Goal: Task Accomplishment & Management: Use online tool/utility

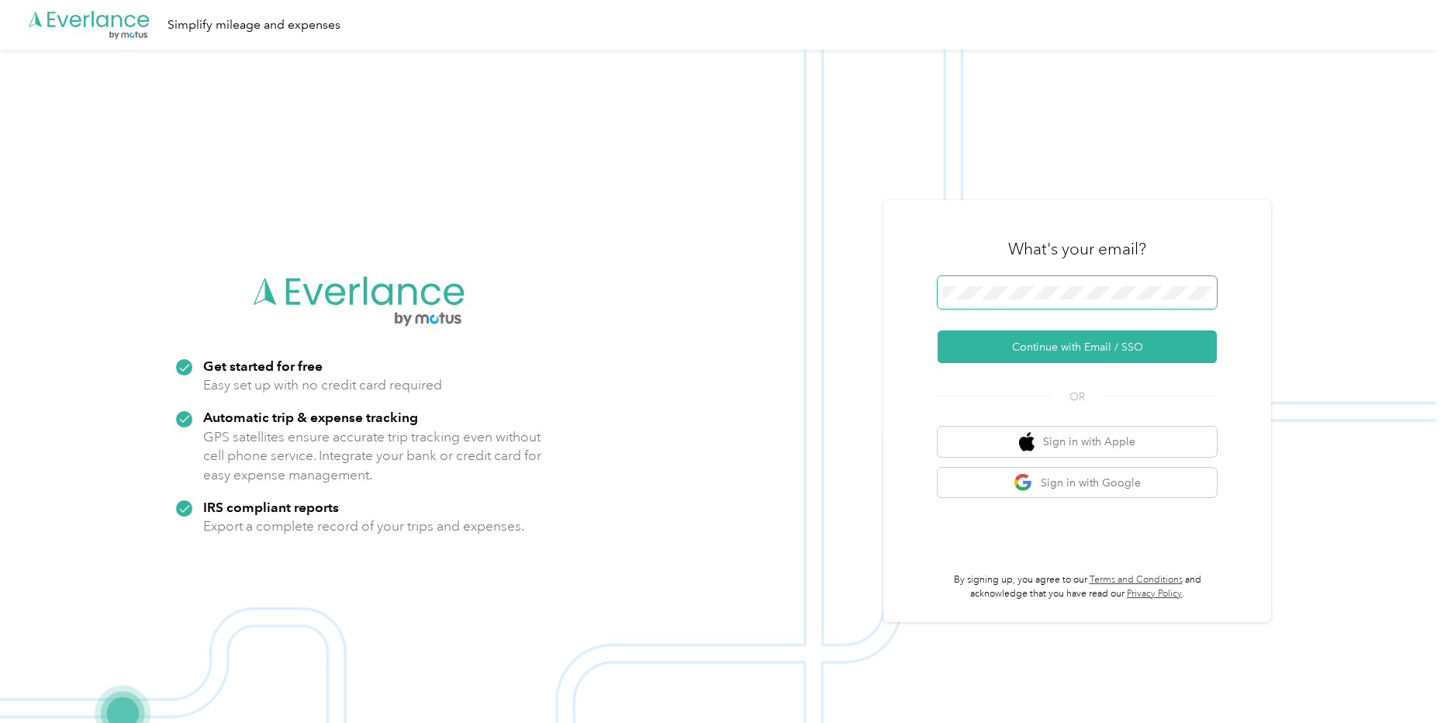
click at [1135, 302] on span at bounding box center [1077, 292] width 279 height 33
click at [1055, 338] on button "Continue with Email / SSO" at bounding box center [1077, 346] width 279 height 33
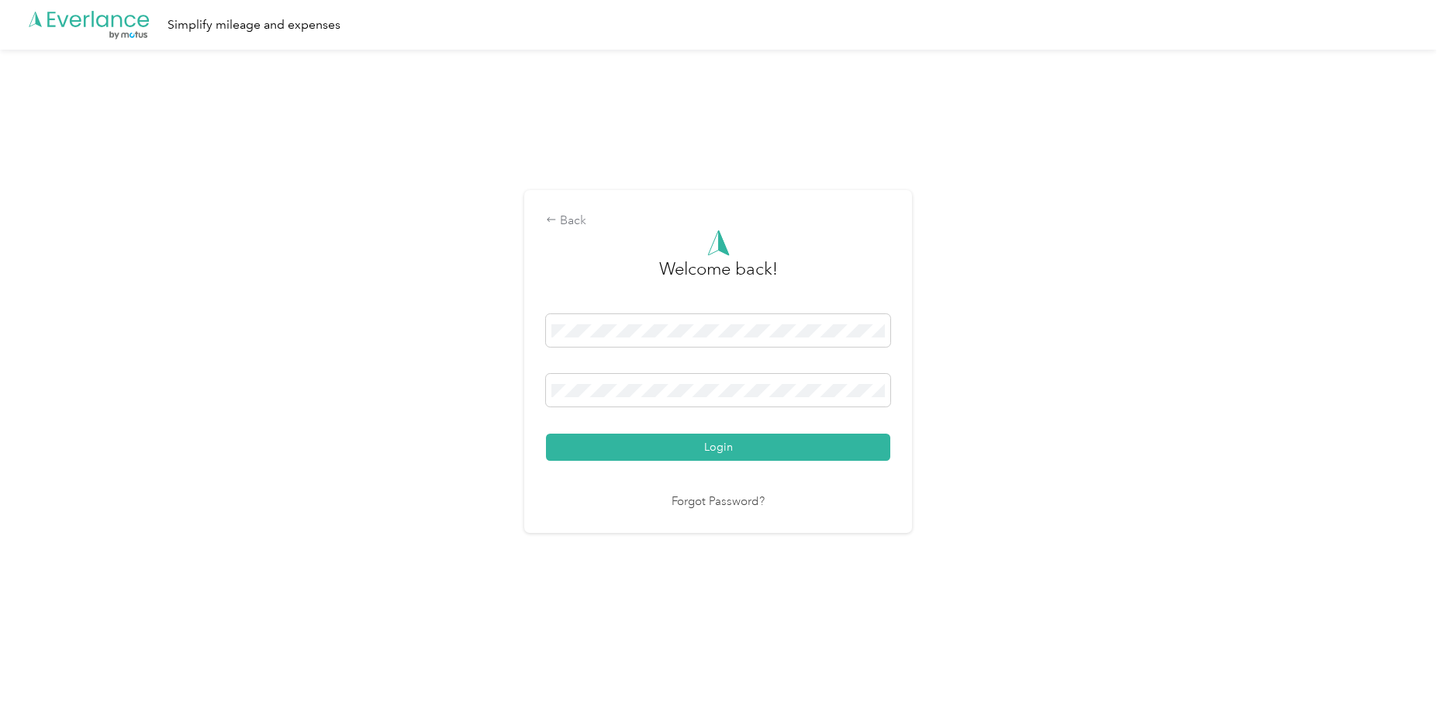
click at [717, 441] on button "Login" at bounding box center [718, 447] width 344 height 27
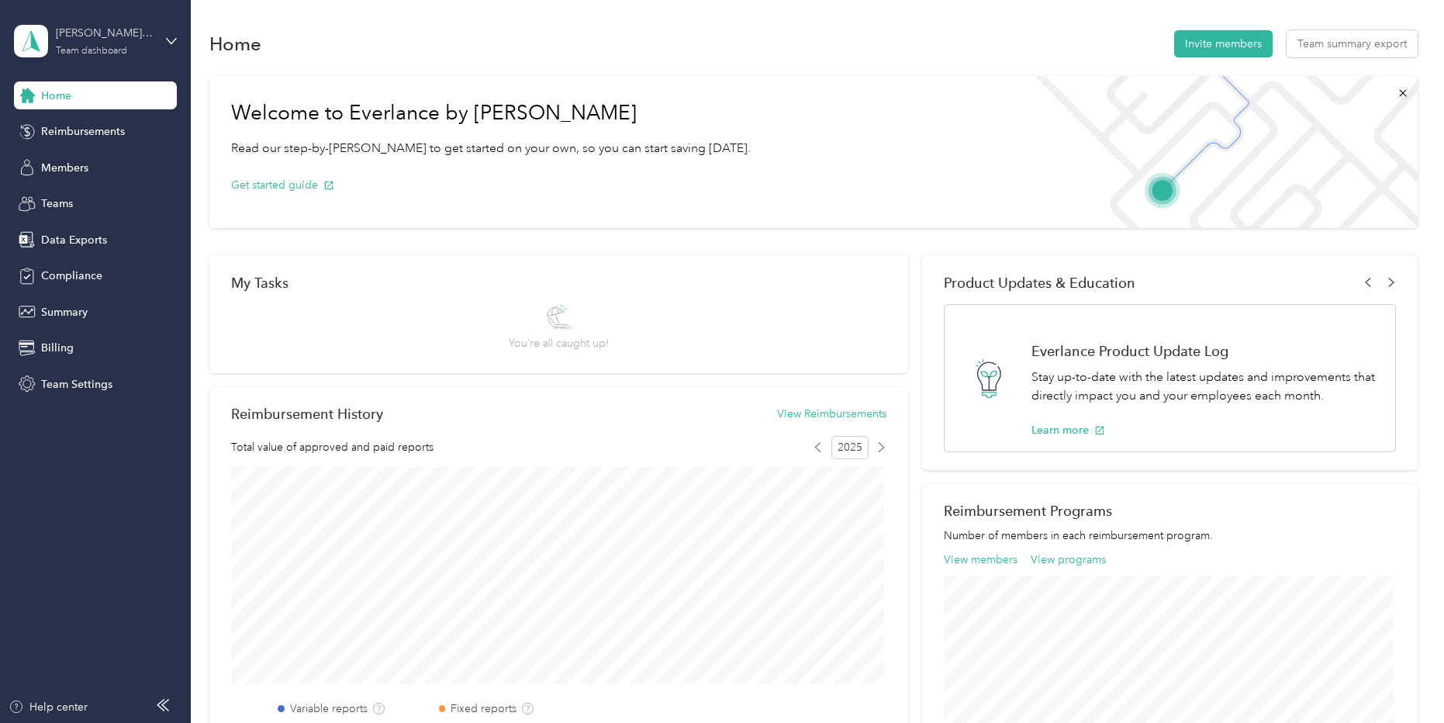
click at [98, 52] on div "Team dashboard" at bounding box center [91, 51] width 71 height 9
drag, startPoint x: 69, startPoint y: 479, endPoint x: 74, endPoint y: 382, distance: 96.3
click at [70, 472] on aside "[PERSON_NAME] Beverage Company Team dashboard Home Reimbursements Members Teams…" at bounding box center [95, 361] width 191 height 723
click at [80, 247] on span "Data Exports" at bounding box center [74, 240] width 66 height 16
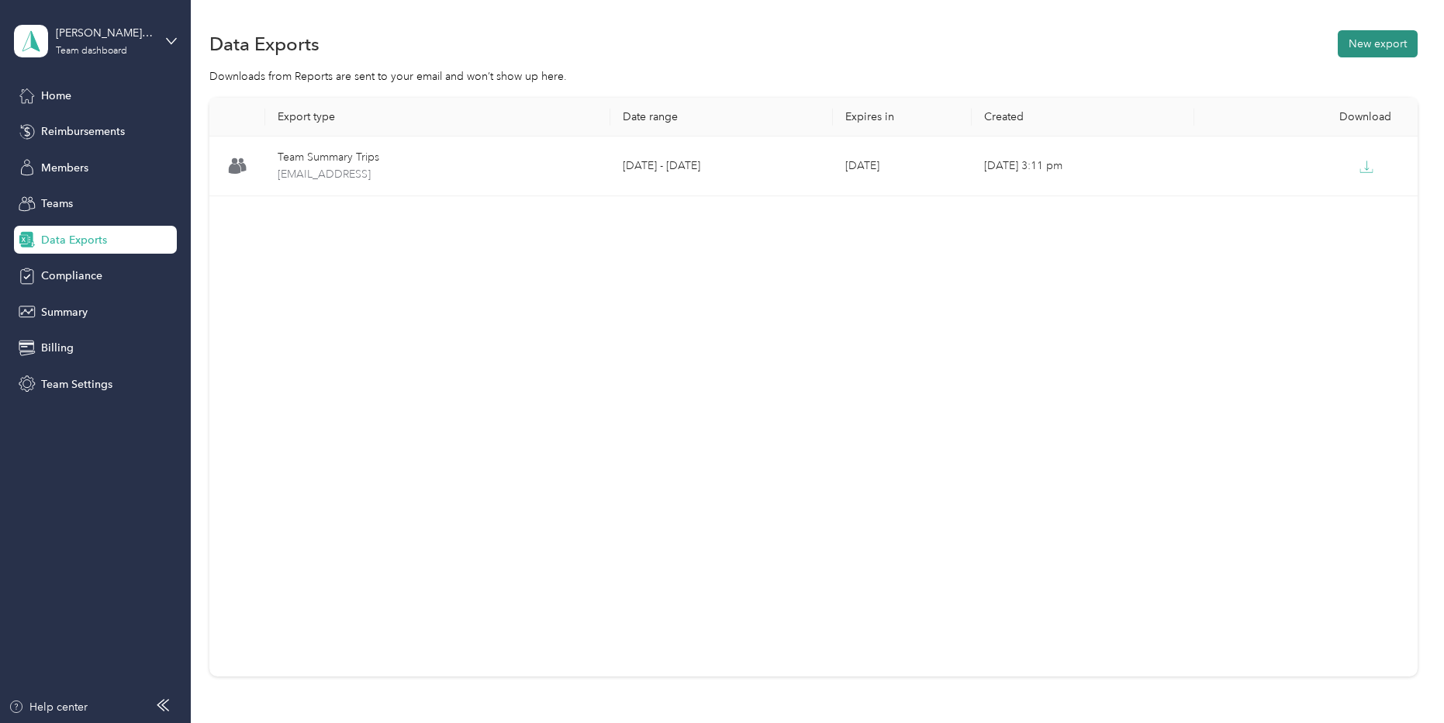
click at [1366, 46] on button "New export" at bounding box center [1378, 43] width 80 height 27
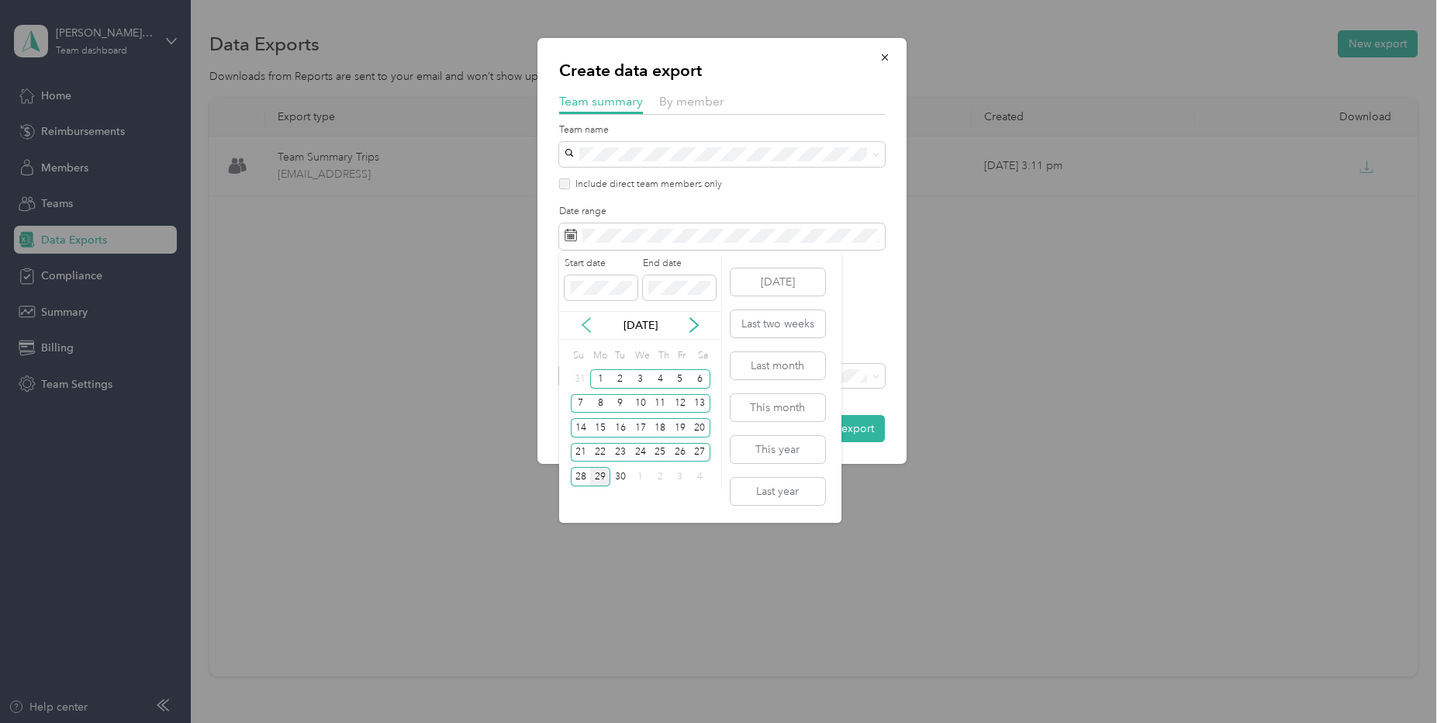
click at [587, 326] on icon at bounding box center [587, 325] width 16 height 16
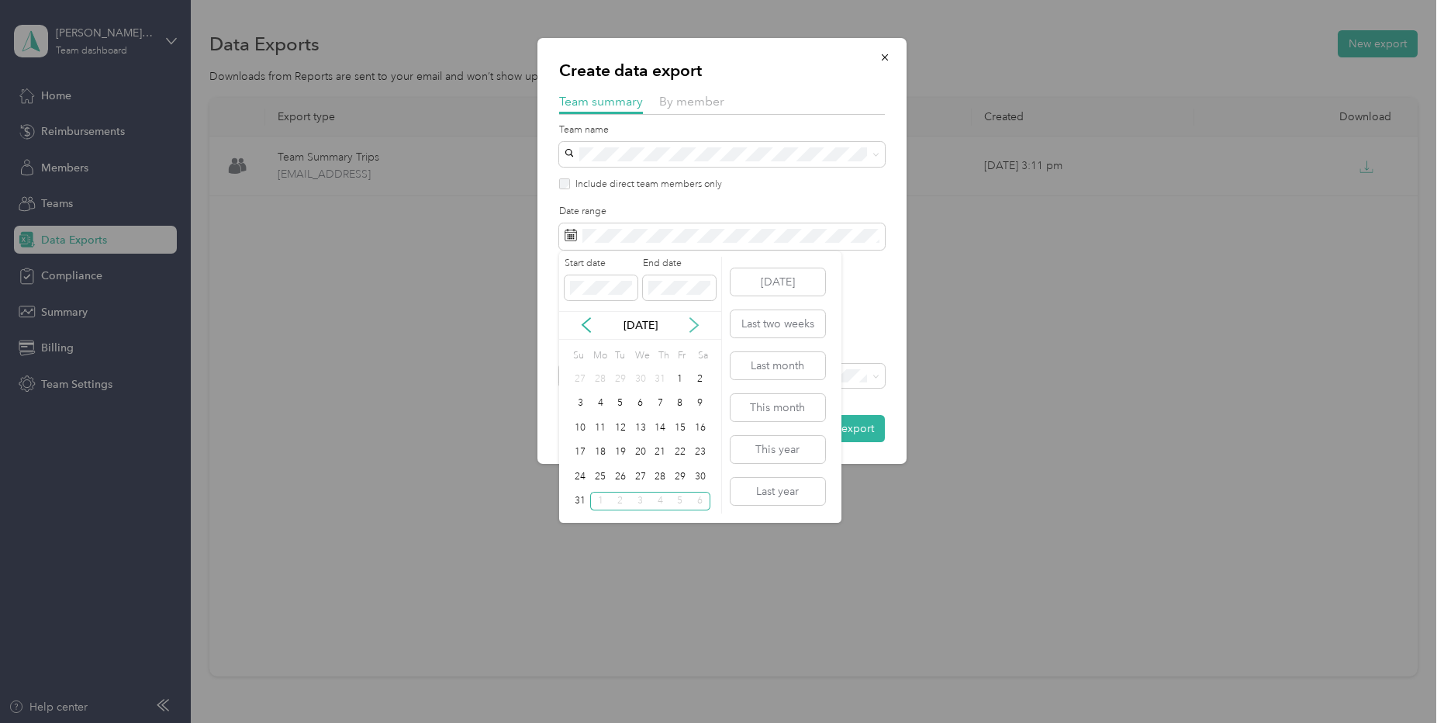
click at [696, 323] on icon at bounding box center [694, 325] width 16 height 16
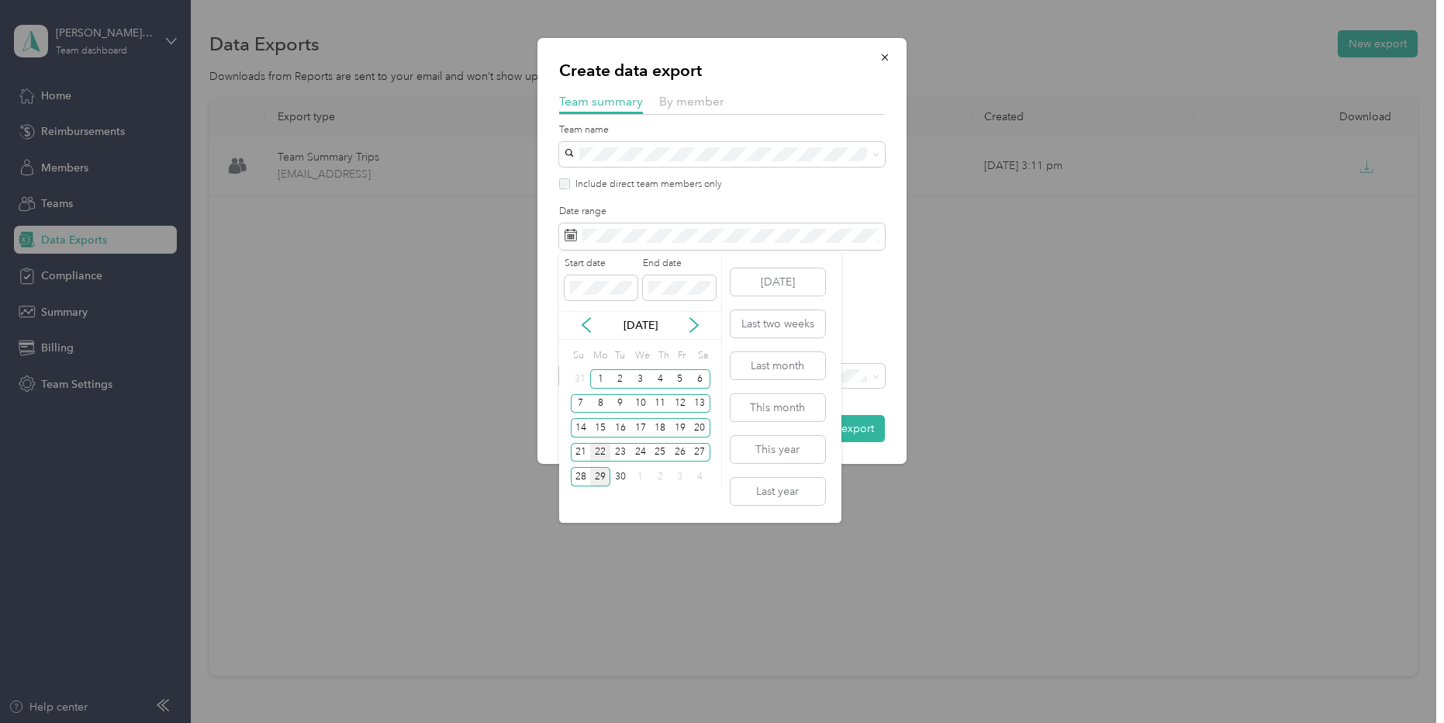
click at [601, 452] on div "22" at bounding box center [600, 452] width 20 height 19
click at [582, 476] on div "28" at bounding box center [581, 476] width 20 height 19
click at [607, 454] on div "22" at bounding box center [600, 452] width 20 height 19
click at [588, 475] on div "28" at bounding box center [581, 476] width 20 height 19
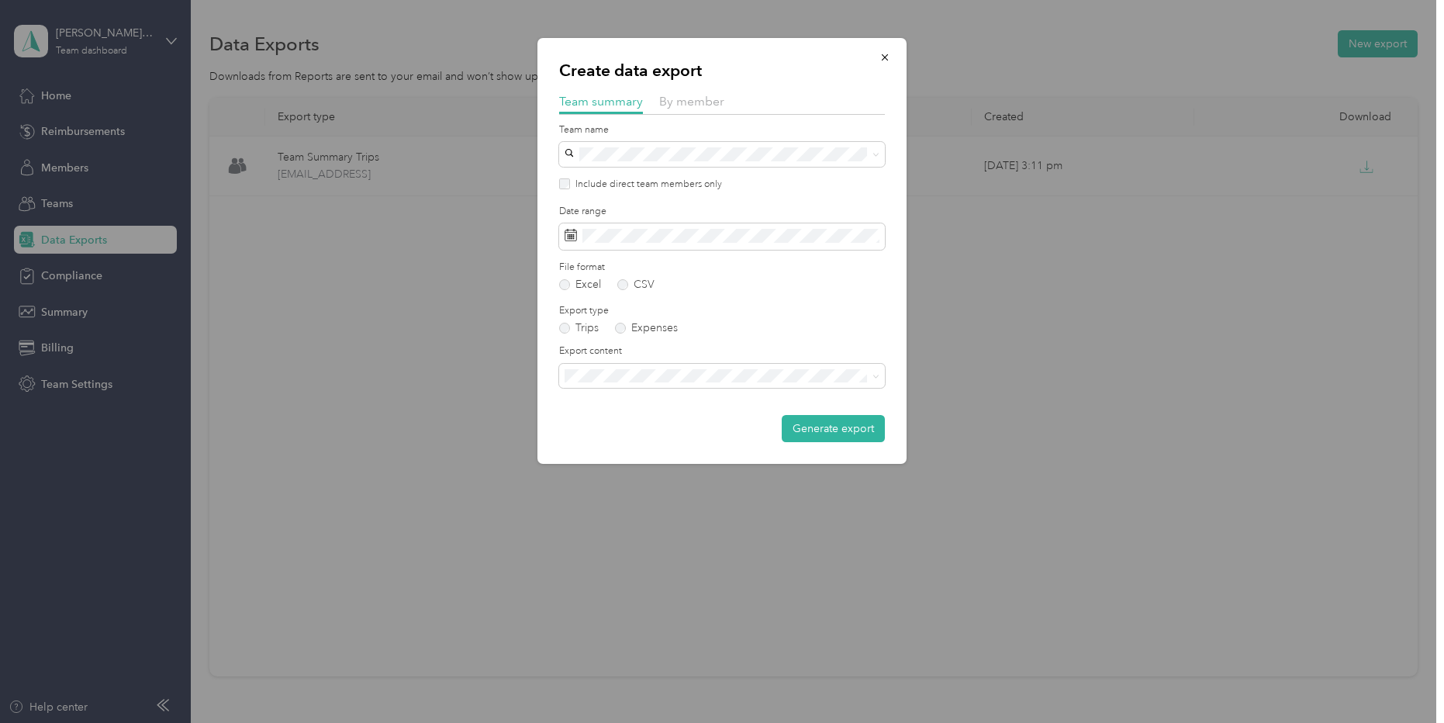
click at [588, 475] on div "28" at bounding box center [581, 476] width 20 height 19
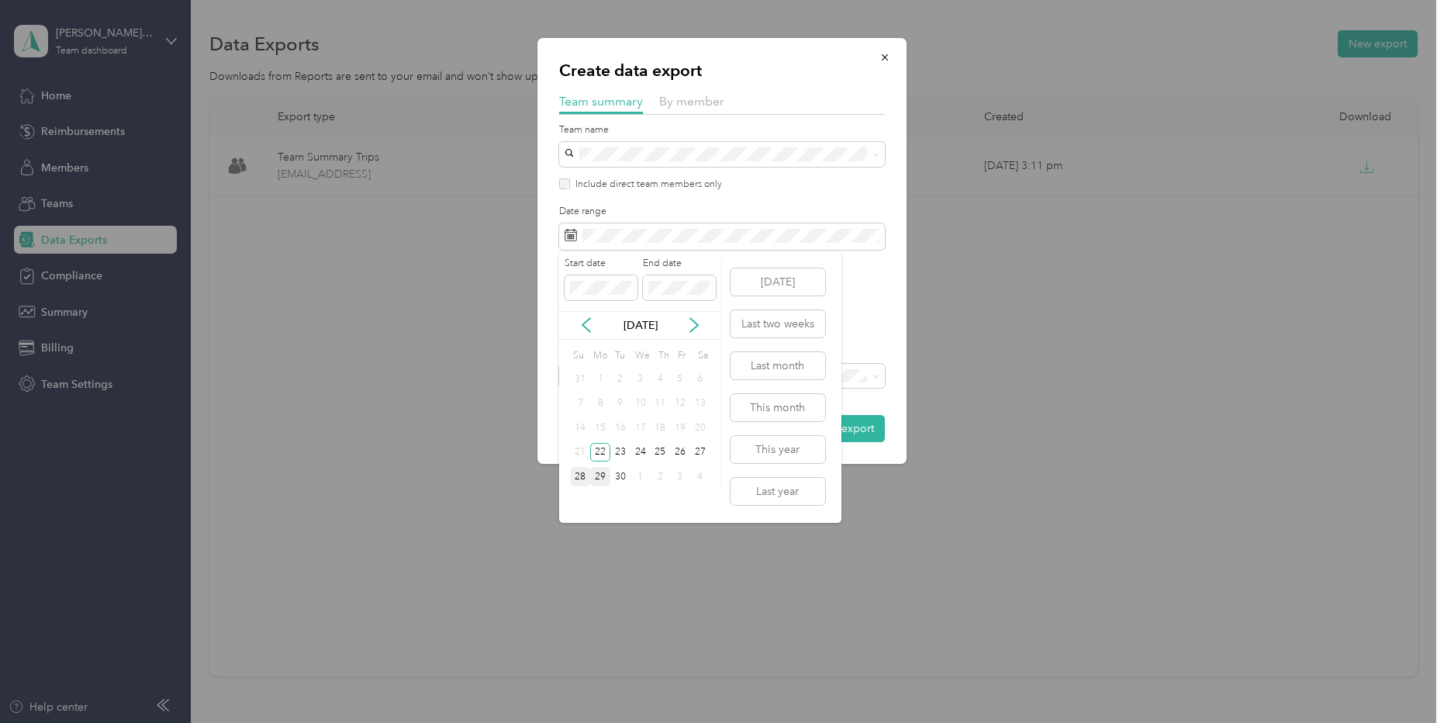
click at [582, 477] on div "28" at bounding box center [581, 476] width 20 height 19
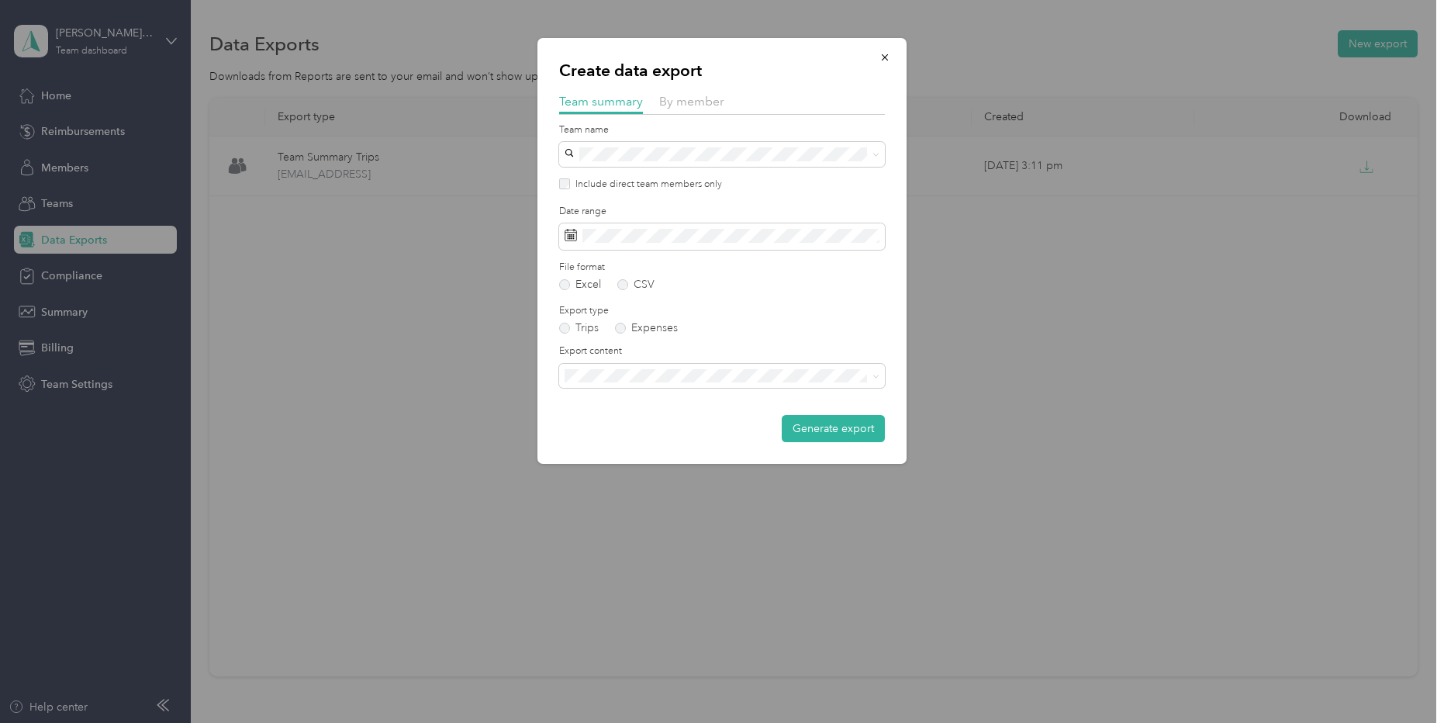
click at [582, 477] on div "28" at bounding box center [581, 476] width 20 height 19
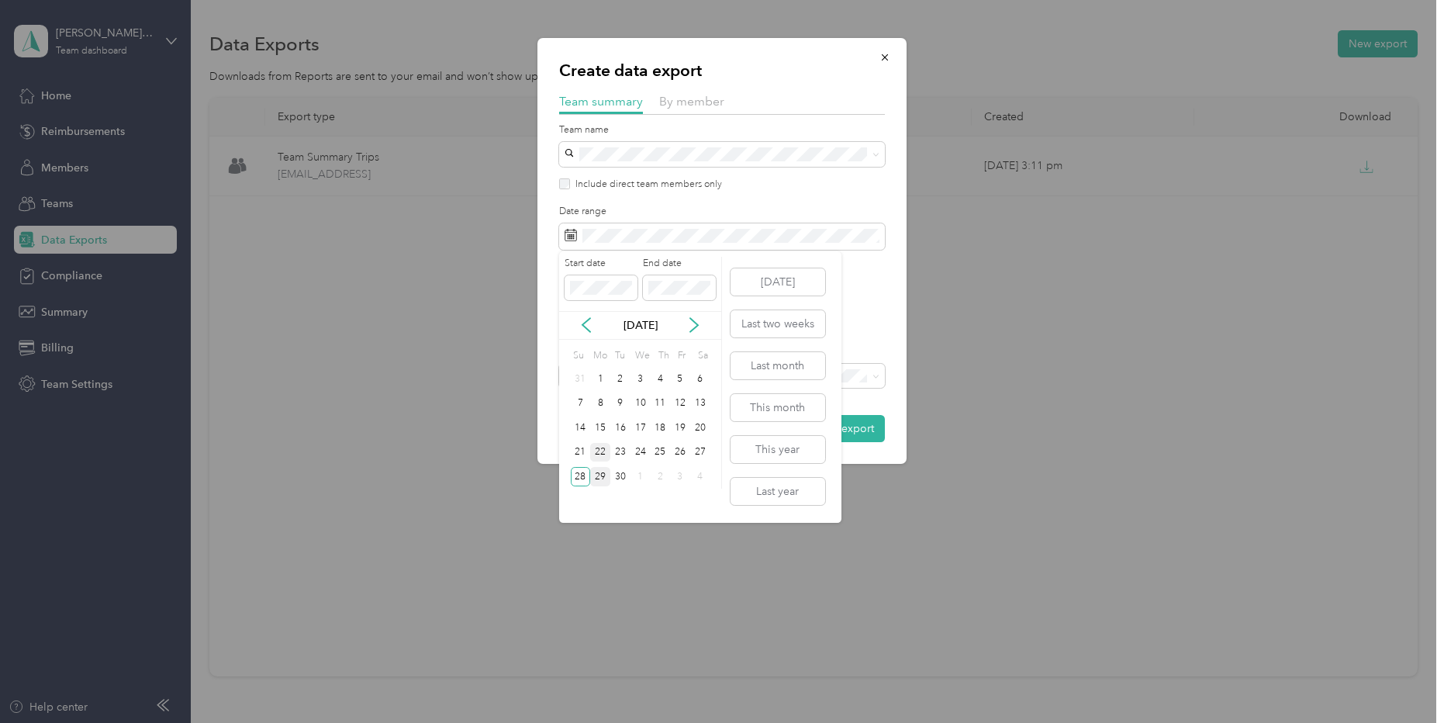
click at [601, 451] on div "22" at bounding box center [600, 452] width 20 height 19
click at [582, 475] on div "28" at bounding box center [581, 476] width 20 height 19
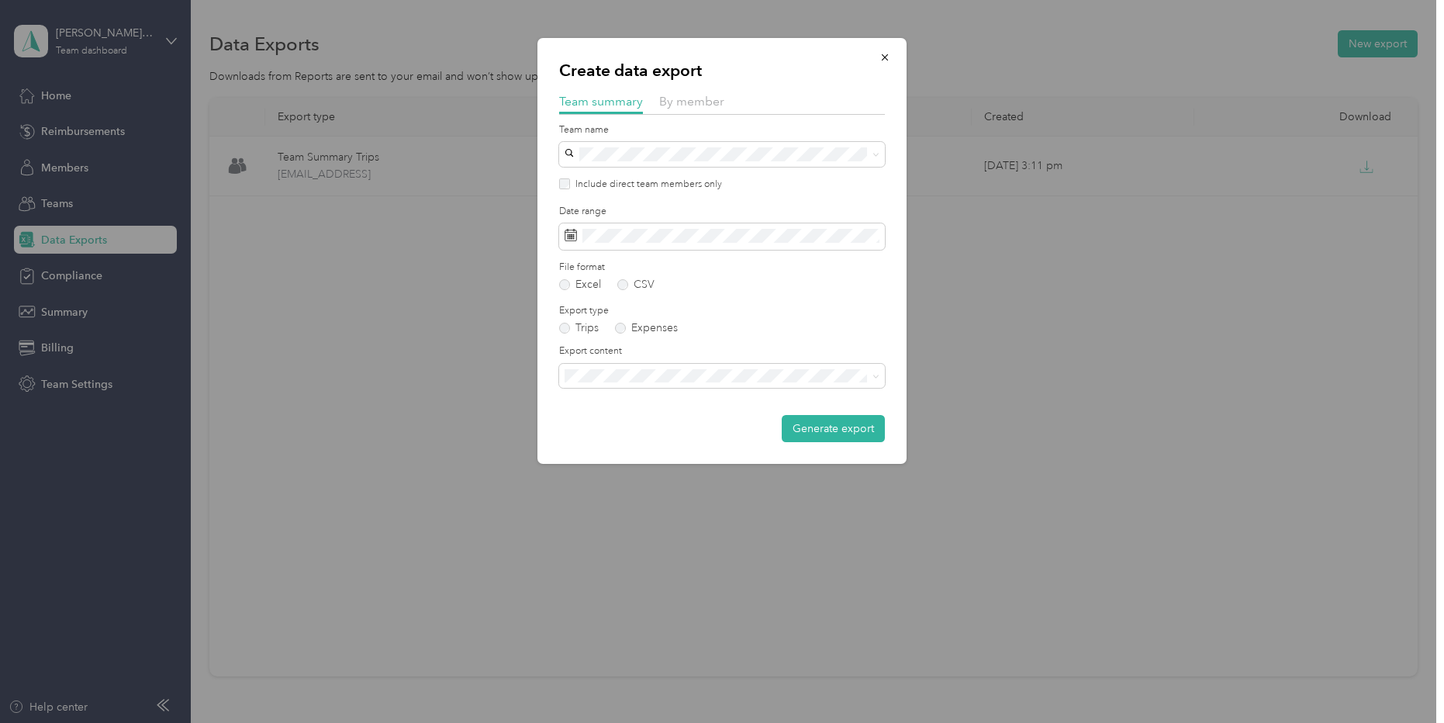
click at [633, 429] on span "Summary and full trips list" at bounding box center [632, 425] width 124 height 13
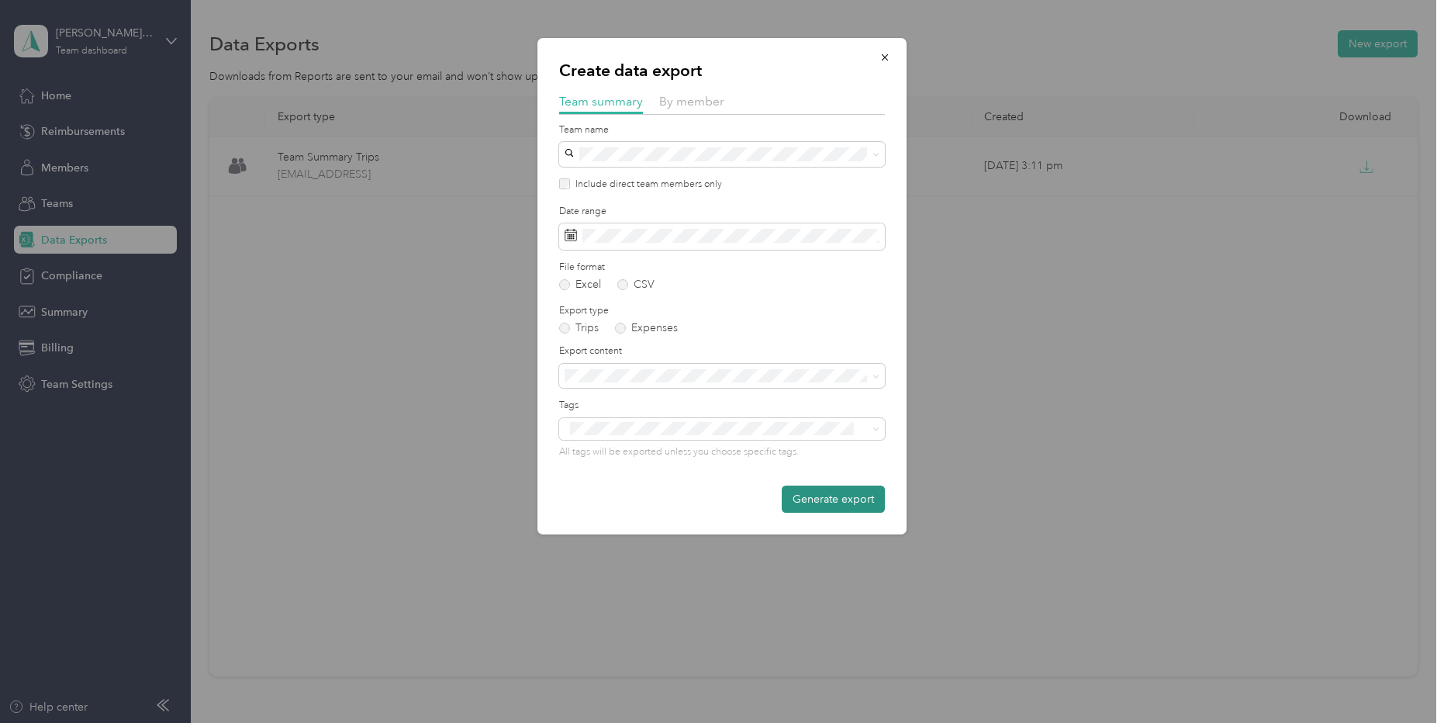
click at [824, 502] on button "Generate export" at bounding box center [833, 499] width 103 height 27
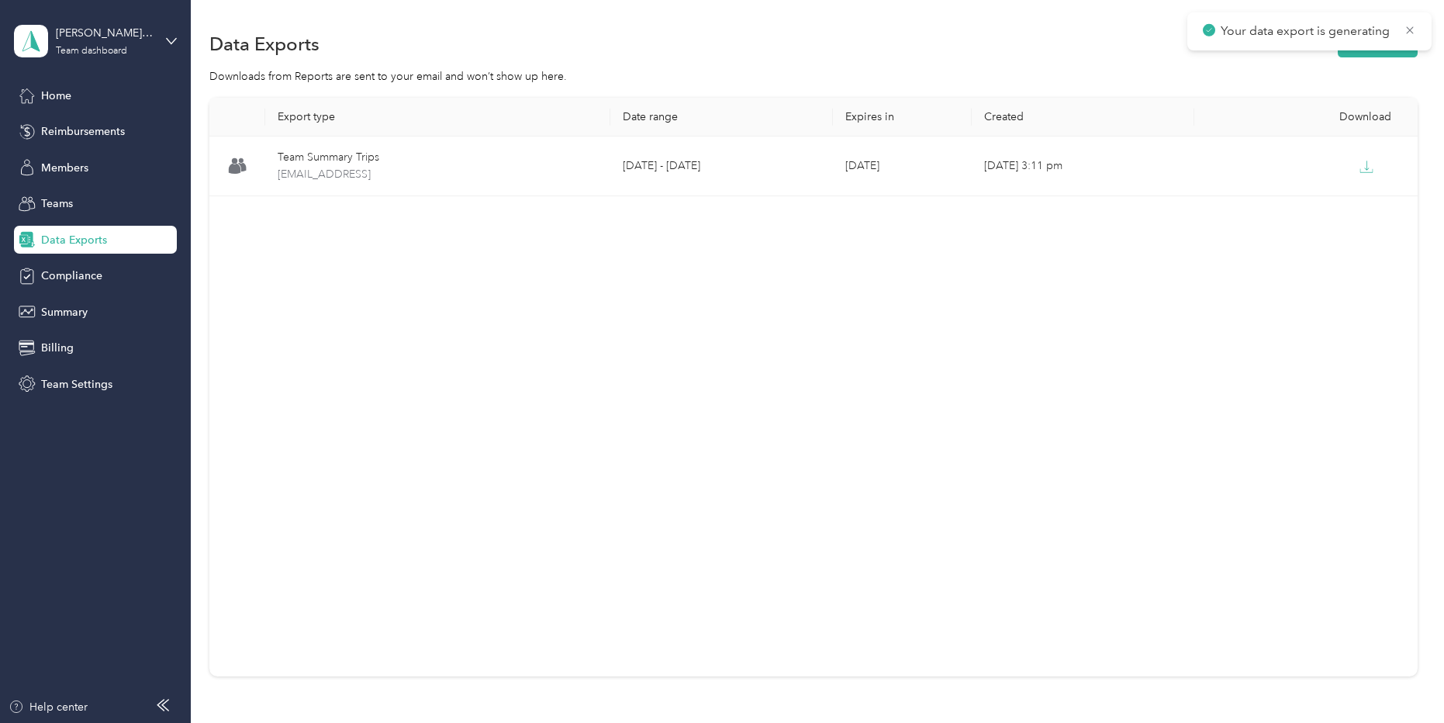
click at [800, 311] on div "Export type Date range Expires in Created Download Team Summary Trips [EMAIL_AD…" at bounding box center [813, 387] width 1208 height 579
click at [748, 316] on div "Export type Date range Expires in Created Download Team Summary Trips [EMAIL_AD…" at bounding box center [813, 387] width 1208 height 579
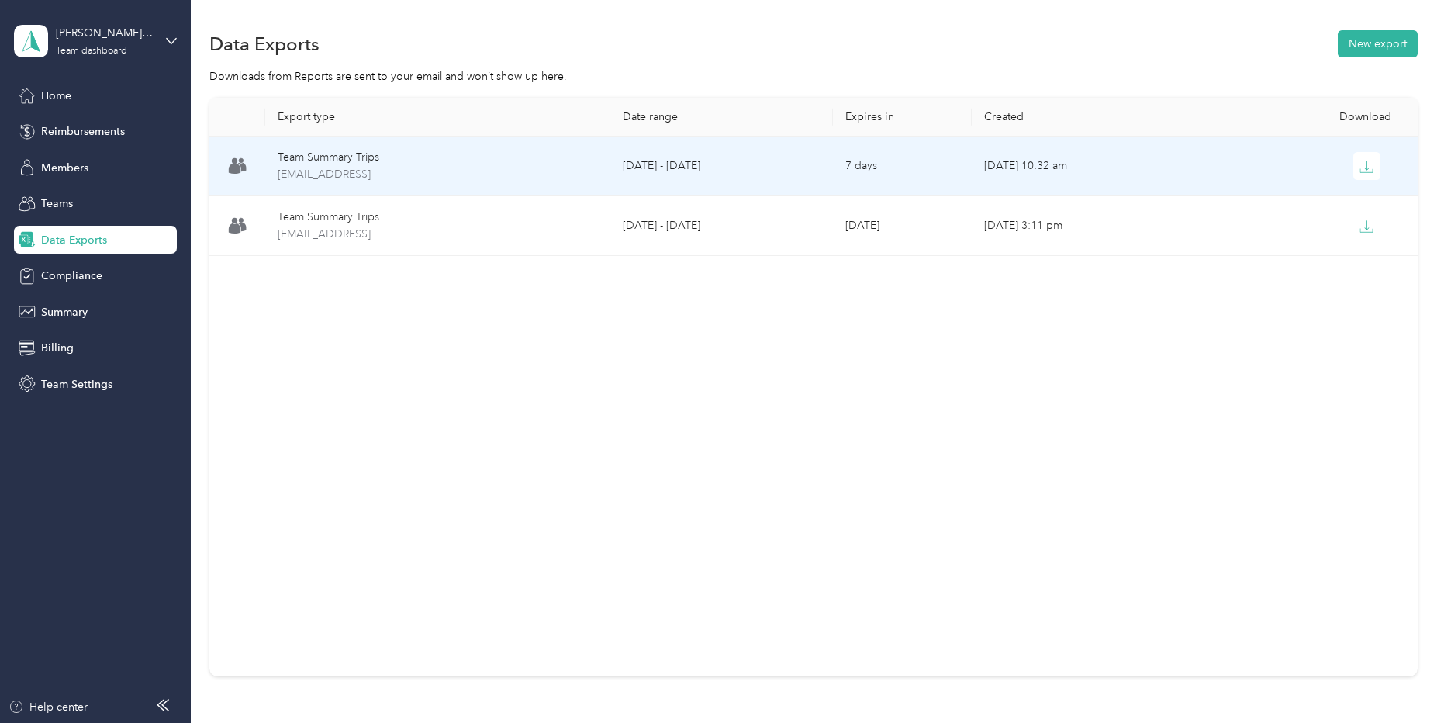
click at [678, 171] on td "September 22 - 28, 2025" at bounding box center [721, 167] width 223 height 60
click at [1360, 168] on icon "button" at bounding box center [1367, 167] width 14 height 14
